Goal: Information Seeking & Learning: Learn about a topic

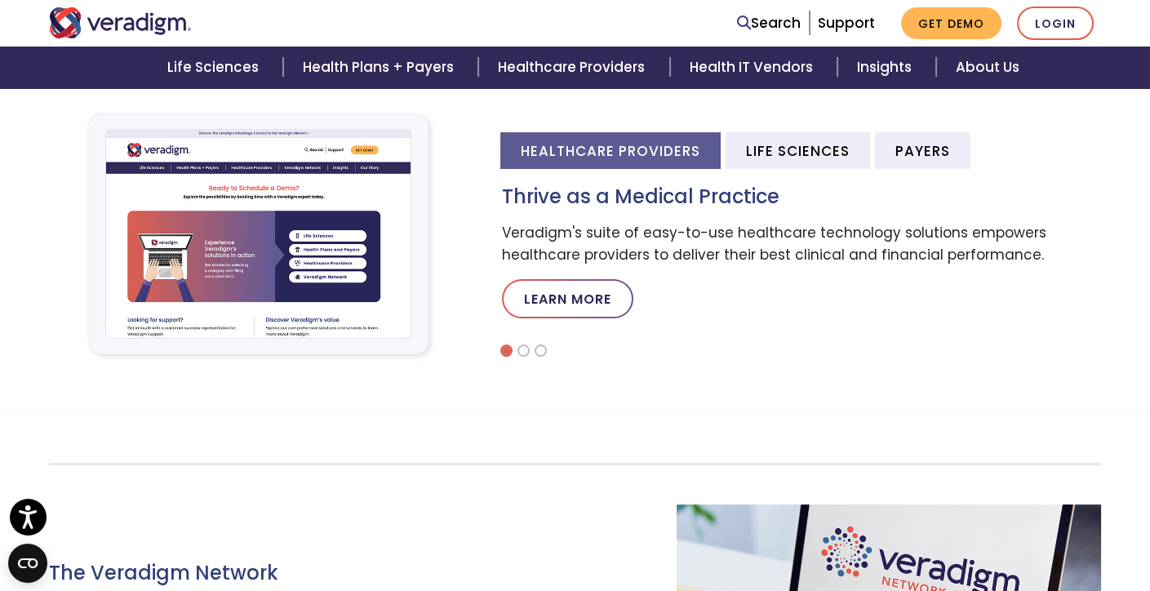
scroll to position [538, 0]
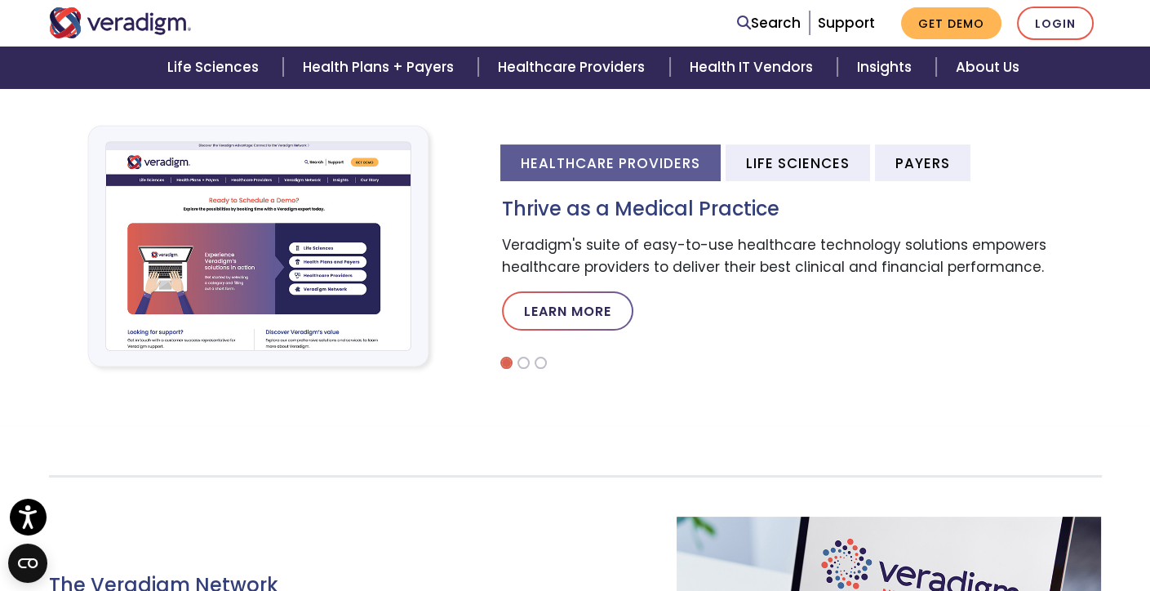
click at [610, 171] on li "Healthcare Providers" at bounding box center [610, 162] width 220 height 37
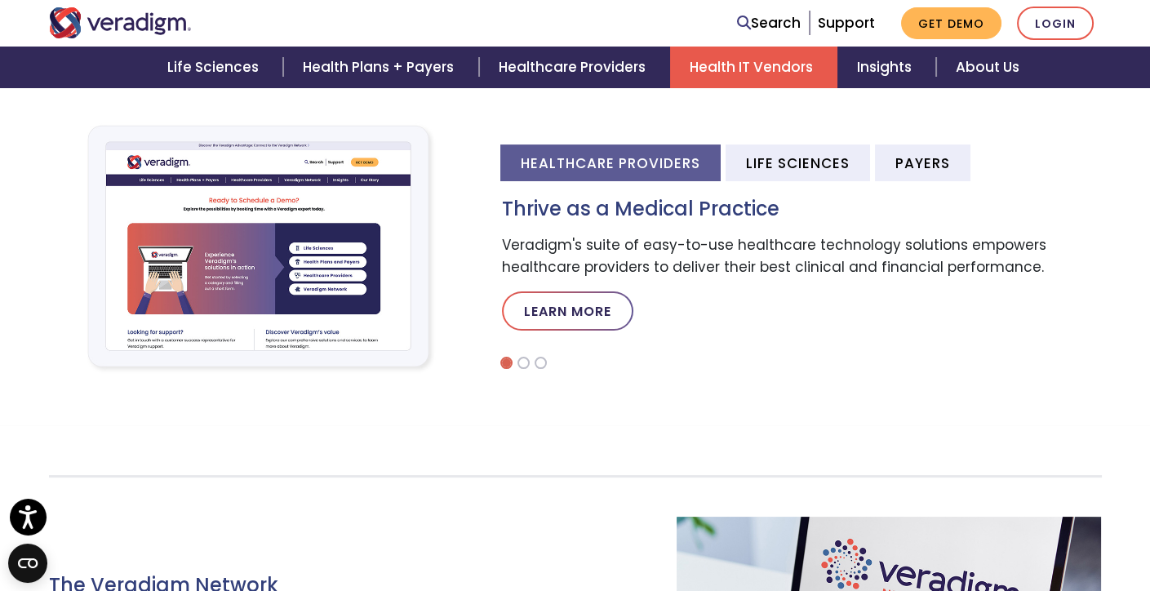
click at [790, 79] on link "Health IT Vendors" at bounding box center [753, 68] width 167 height 42
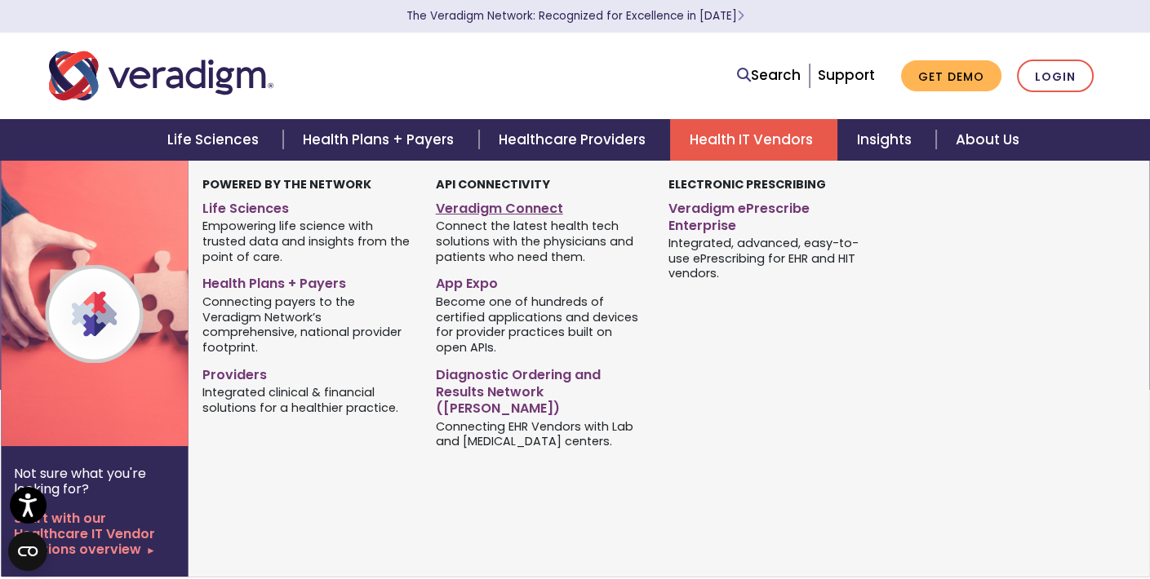
click at [556, 215] on link "Veradigm Connect" at bounding box center [540, 206] width 209 height 24
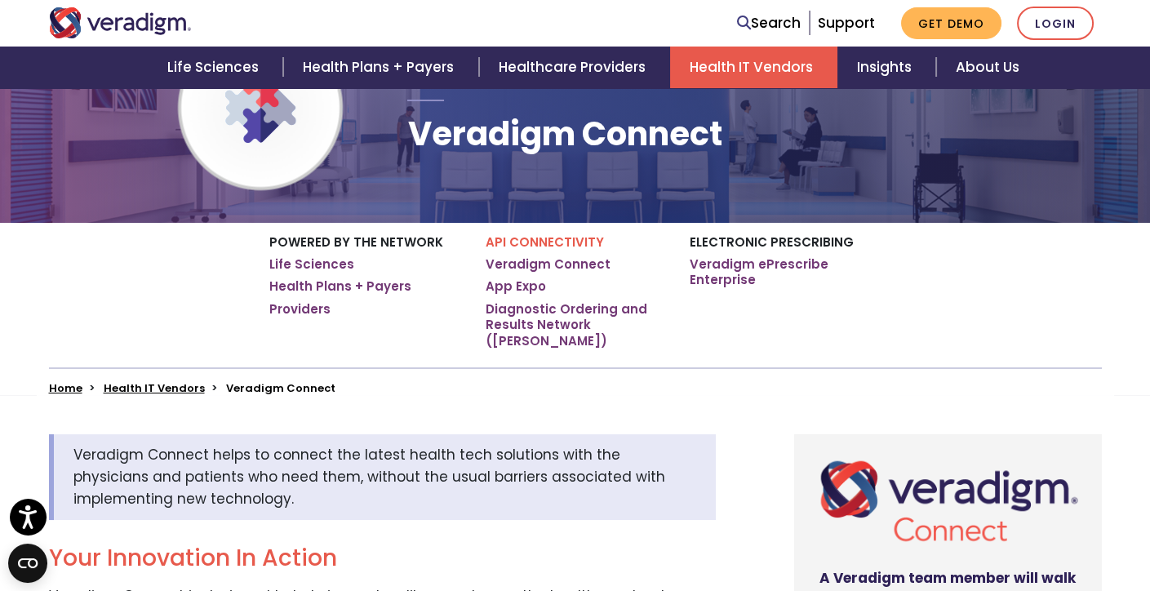
scroll to position [136, 0]
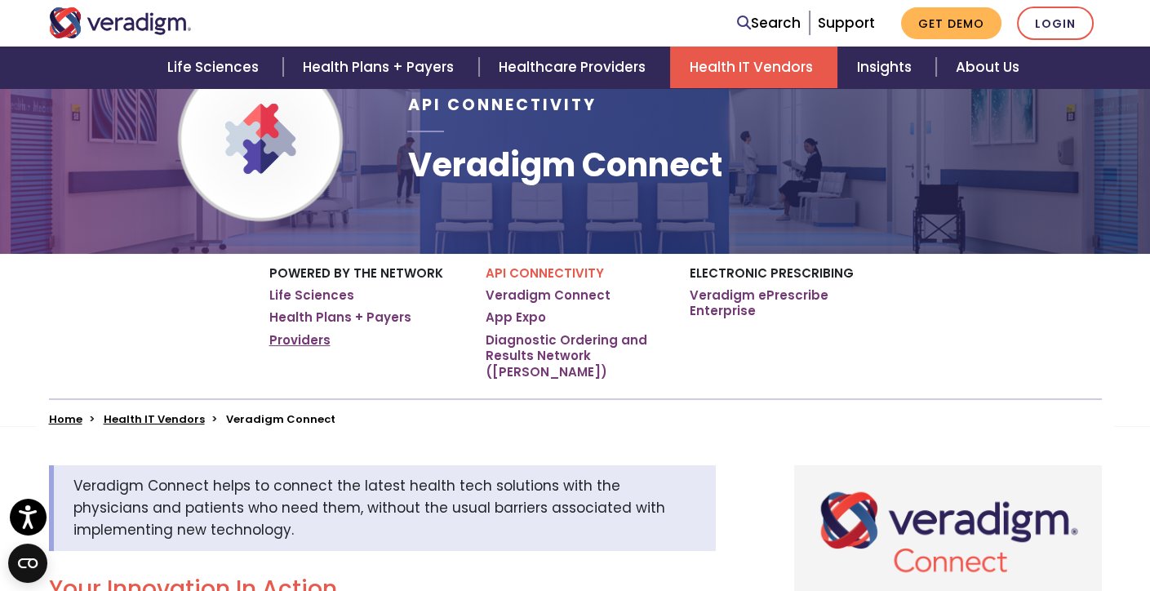
click at [314, 334] on link "Providers" at bounding box center [299, 340] width 61 height 16
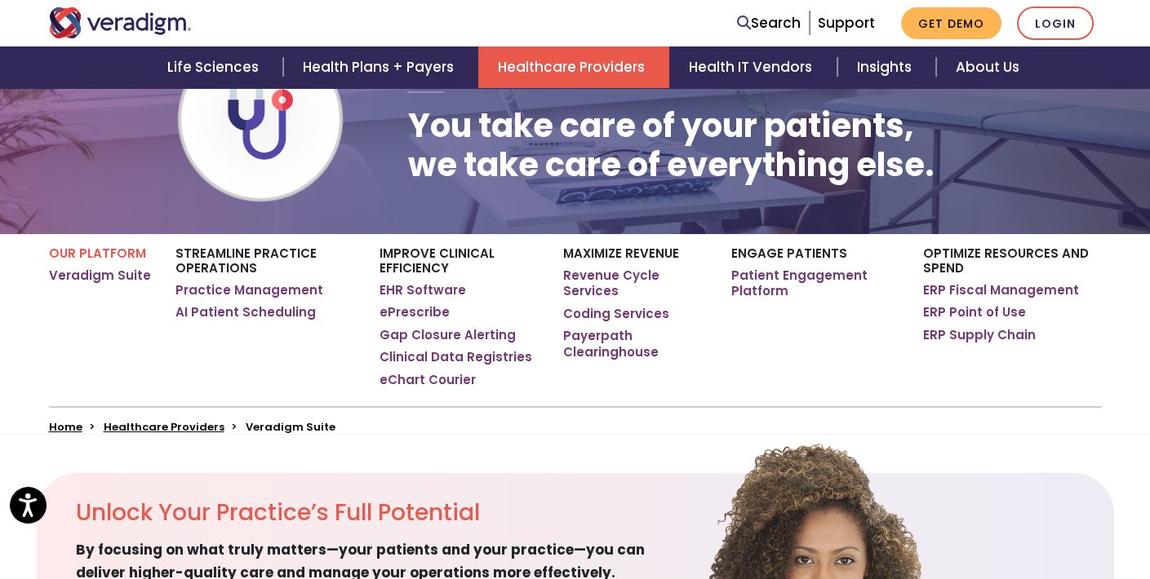
scroll to position [163, 0]
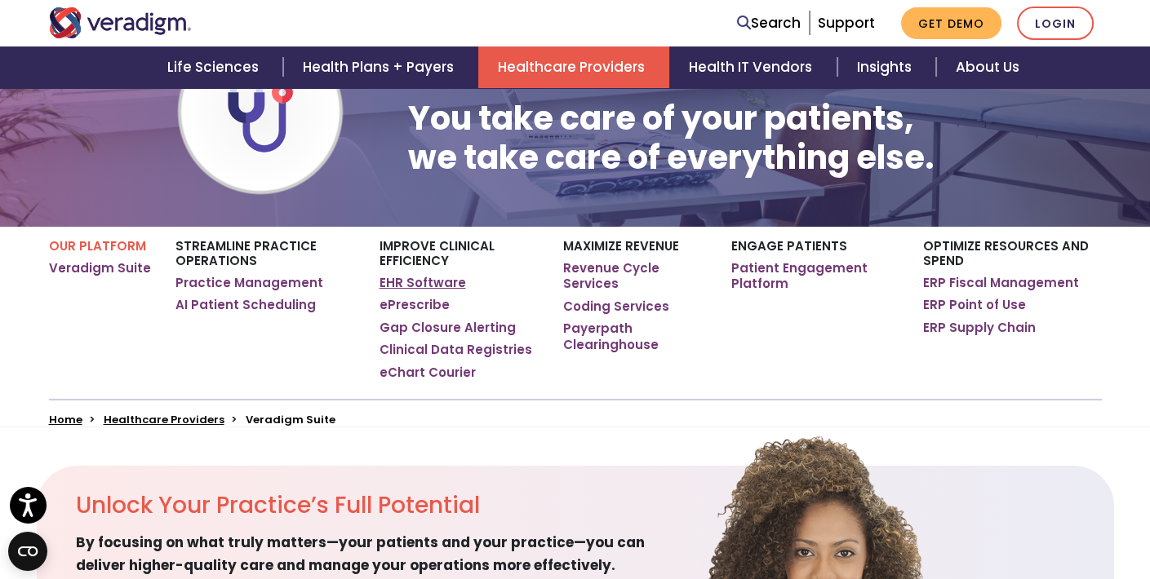
click at [445, 280] on link "EHR Software" at bounding box center [423, 283] width 87 height 16
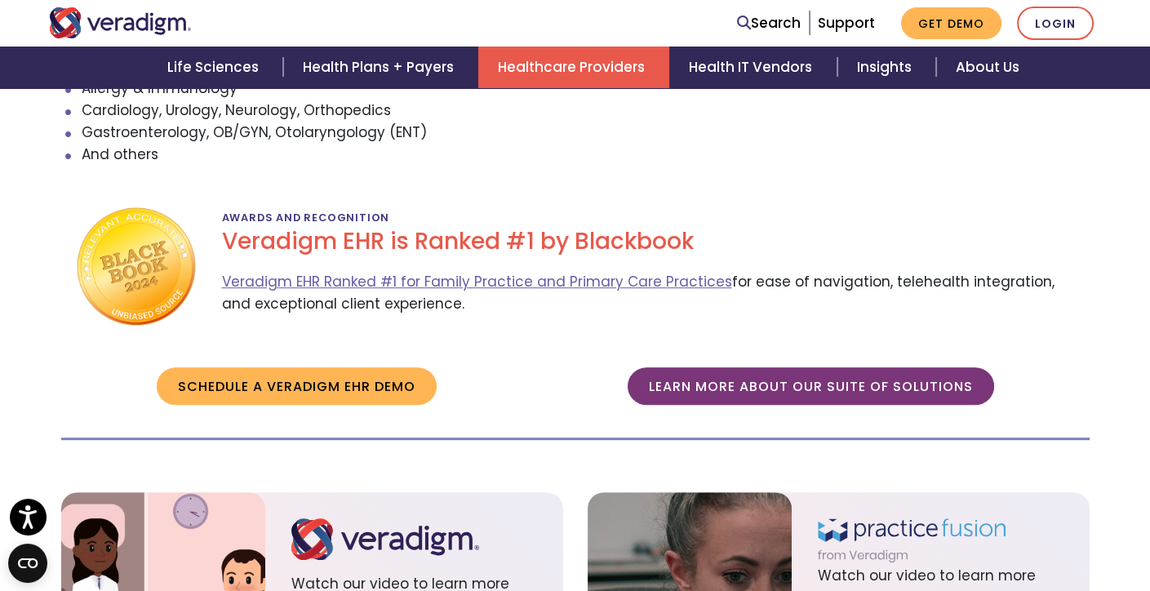
scroll to position [1871, 0]
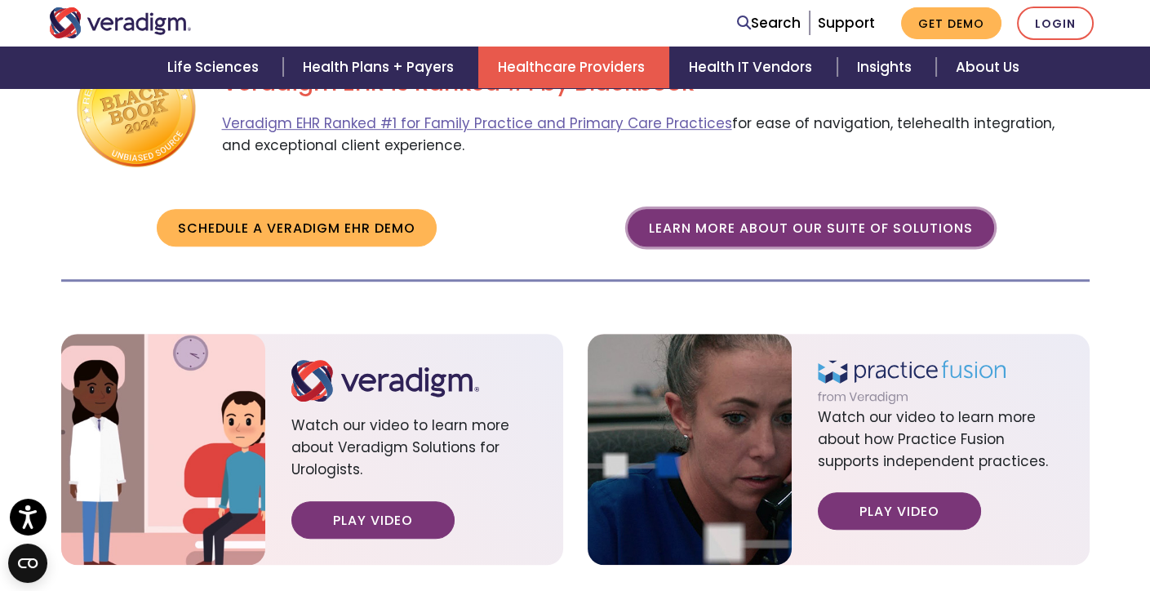
click at [888, 209] on link "Learn more about our suite of solutions" at bounding box center [811, 228] width 366 height 38
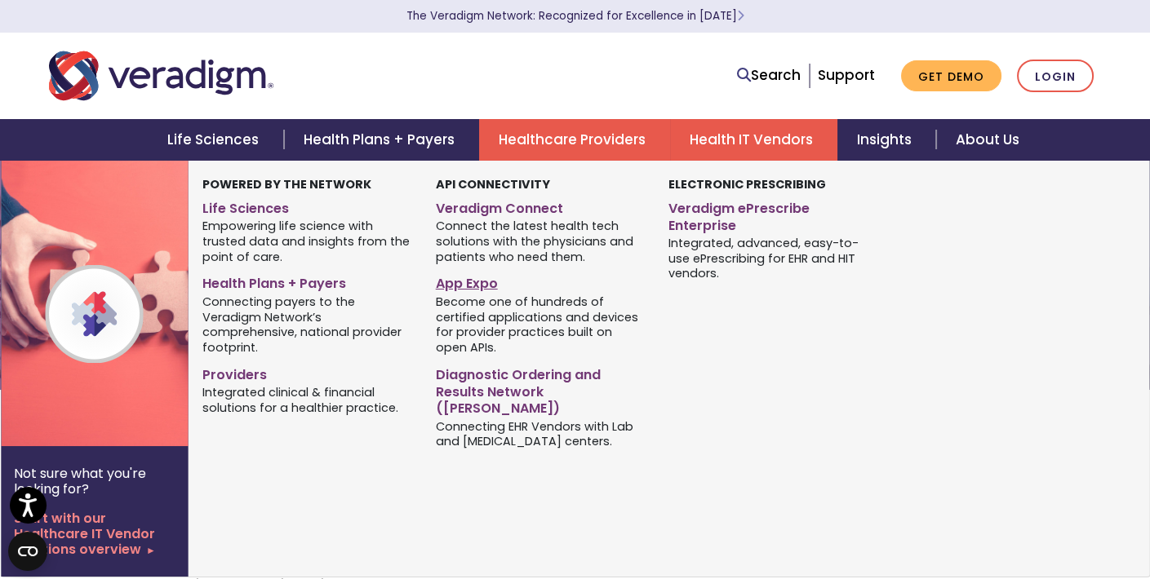
click at [481, 285] on link "App Expo" at bounding box center [540, 281] width 209 height 24
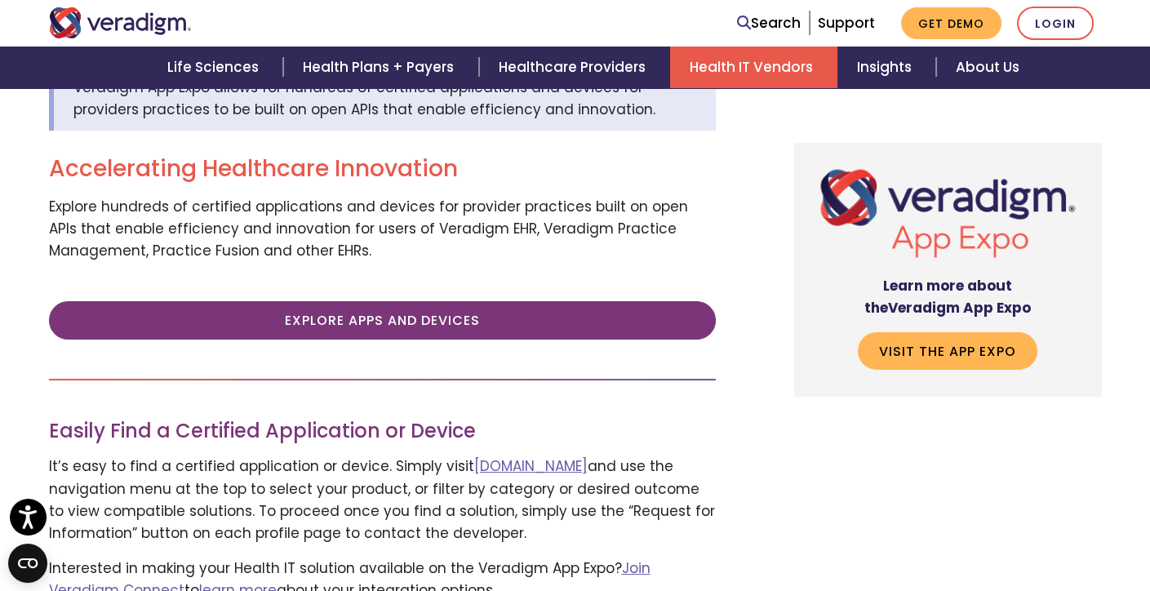
scroll to position [571, 0]
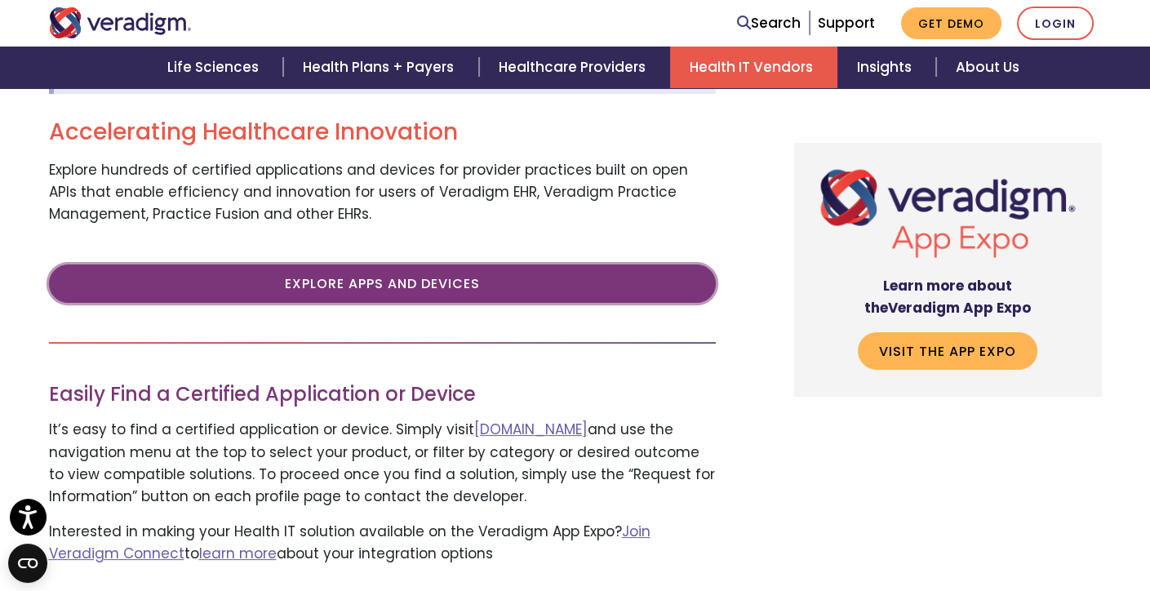
click at [487, 269] on link "Explore Apps and Devices" at bounding box center [382, 283] width 667 height 38
